Goal: Browse casually

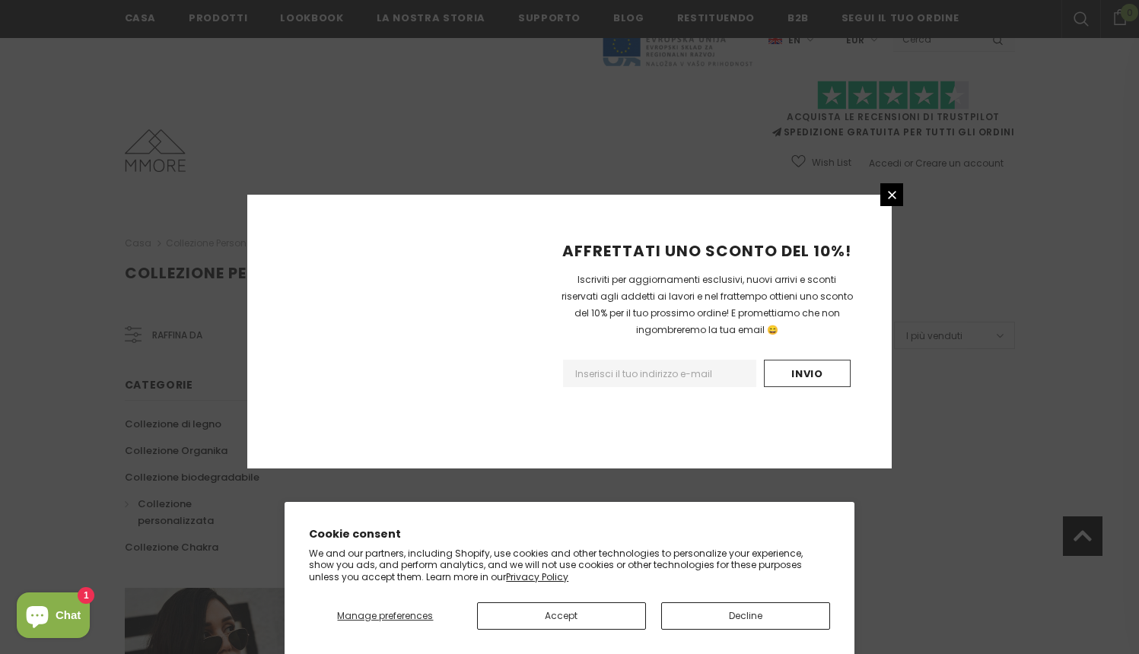
scroll to position [905, 0]
